Goal: Task Accomplishment & Management: Manage account settings

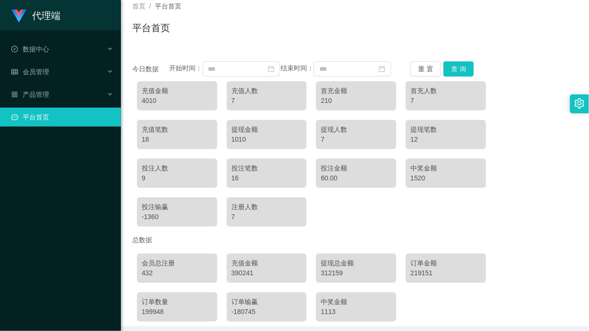
scroll to position [108, 0]
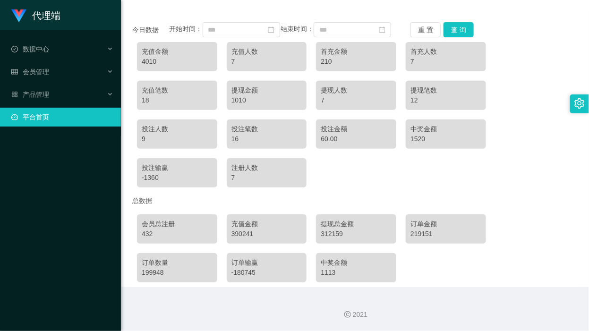
drag, startPoint x: 502, startPoint y: 160, endPoint x: 478, endPoint y: 150, distance: 26.3
click at [502, 160] on div "充值金额 4010 充值人数 7 首充金额 210 首充人数 7 充值笔数 18 提现金额 1010 提现人数 7 提现笔数 12 投注人数 9 投注笔数 1…" at bounding box center [354, 114] width 445 height 155
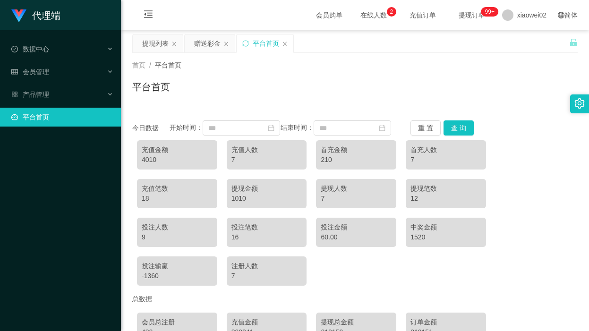
click at [145, 155] on div "充值金额" at bounding box center [177, 150] width 71 height 10
click at [77, 76] on div "会员管理" at bounding box center [60, 71] width 121 height 19
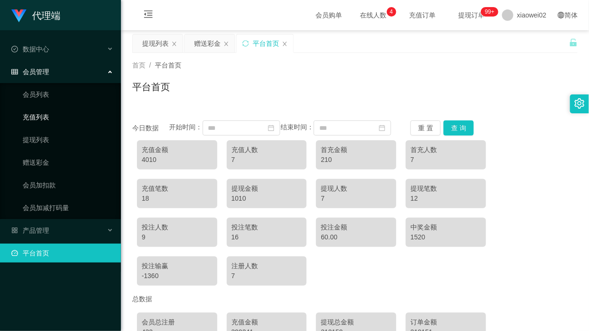
click at [59, 124] on link "充值列表" at bounding box center [68, 117] width 91 height 19
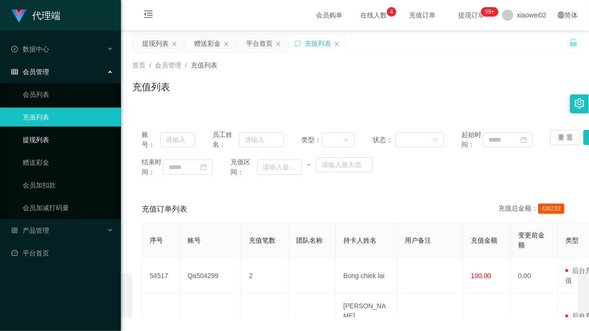
click at [53, 132] on link "提现列表" at bounding box center [68, 139] width 91 height 19
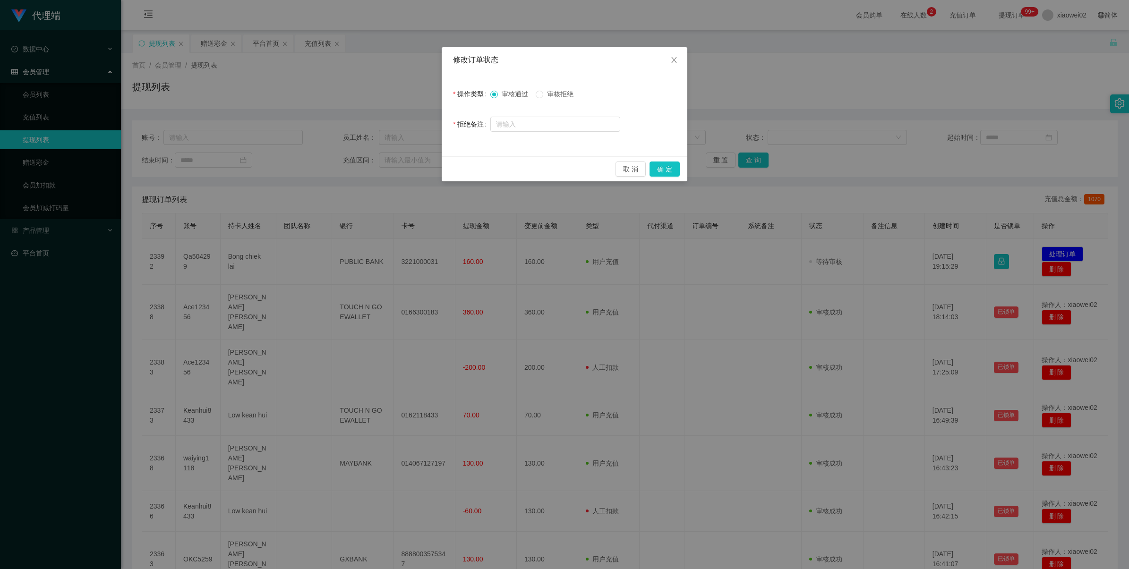
click at [557, 97] on span "审核拒绝" at bounding box center [560, 94] width 34 height 8
click at [659, 169] on button "确 定" at bounding box center [665, 169] width 30 height 15
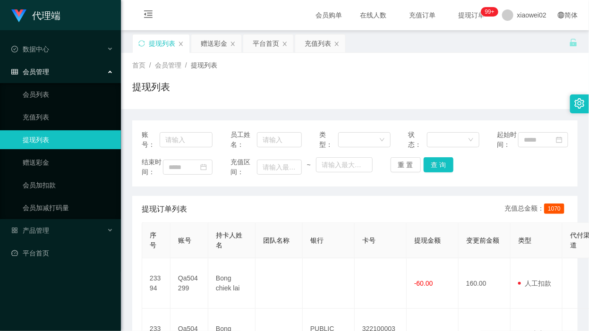
scroll to position [118, 0]
